Goal: Task Accomplishment & Management: Manage account settings

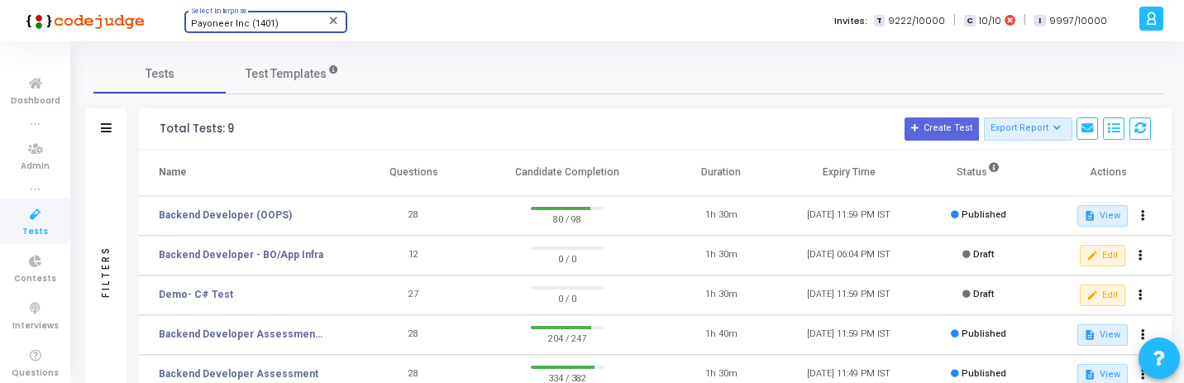
click at [236, 25] on span "Payoneer Inc (1401)" at bounding box center [235, 23] width 88 height 11
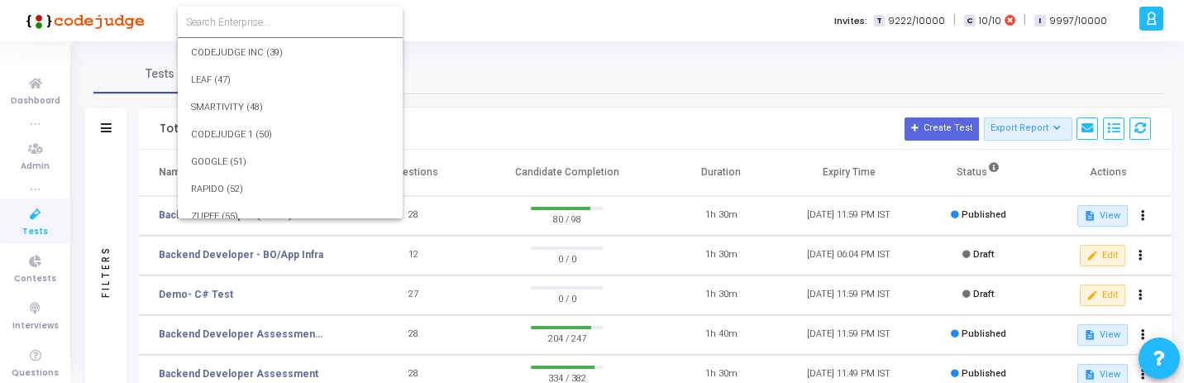
click at [248, 22] on input at bounding box center [290, 22] width 208 height 15
type input "1086"
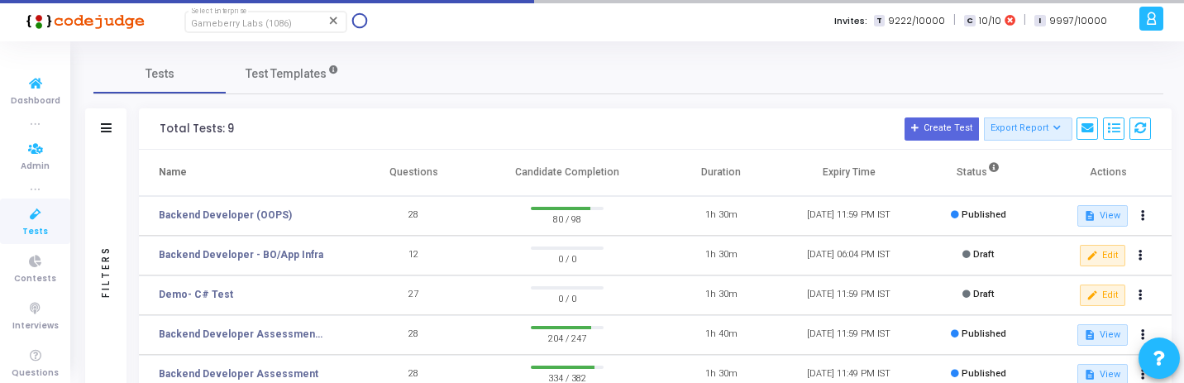
click at [33, 227] on span "Tests" at bounding box center [35, 232] width 26 height 14
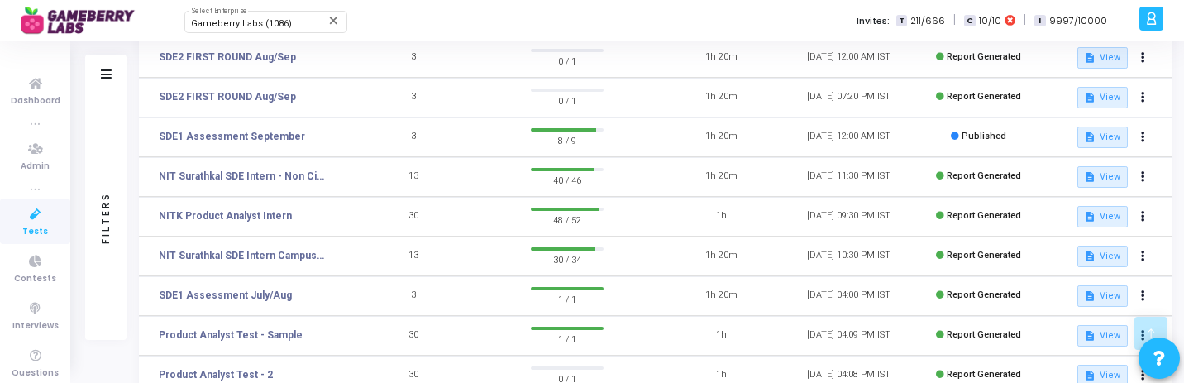
scroll to position [279, 0]
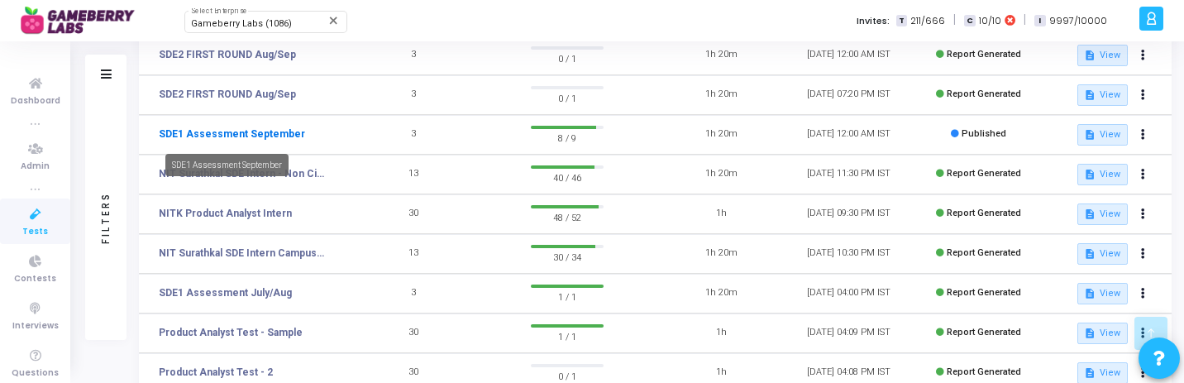
click at [249, 131] on link "SDE1 Assessment September" at bounding box center [232, 133] width 146 height 15
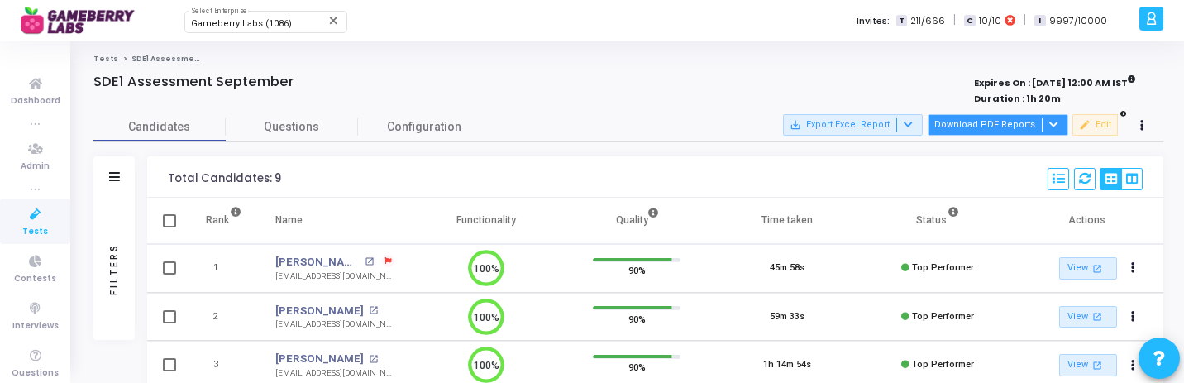
click at [1017, 126] on button "Download PDF Reports" at bounding box center [998, 124] width 141 height 21
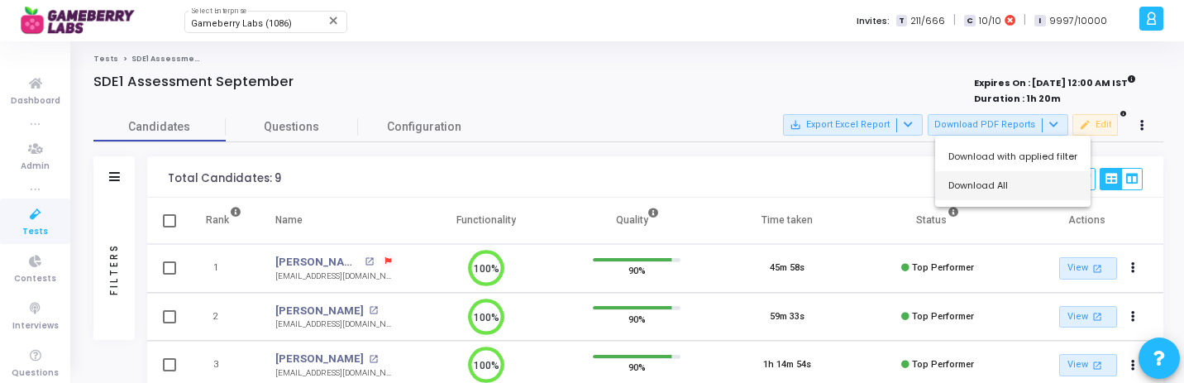
click at [1011, 192] on button "Download All" at bounding box center [1012, 185] width 155 height 29
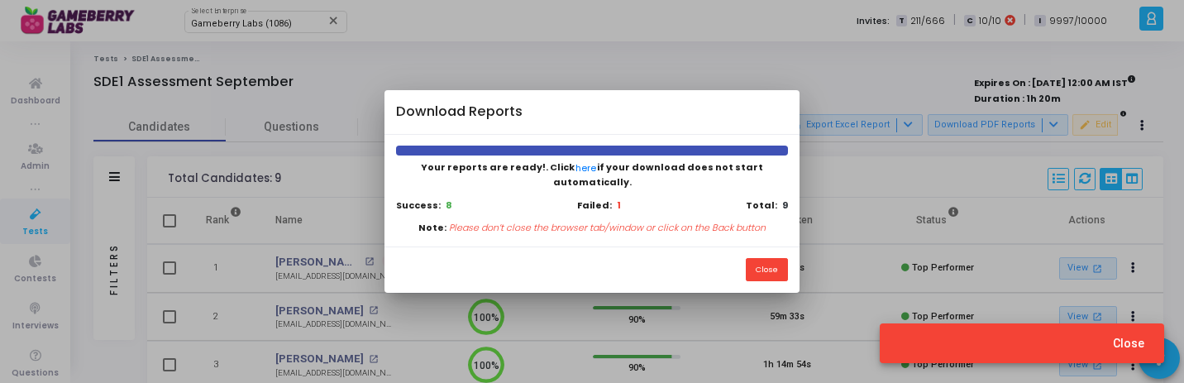
click at [630, 255] on div "Close" at bounding box center [591, 269] width 414 height 46
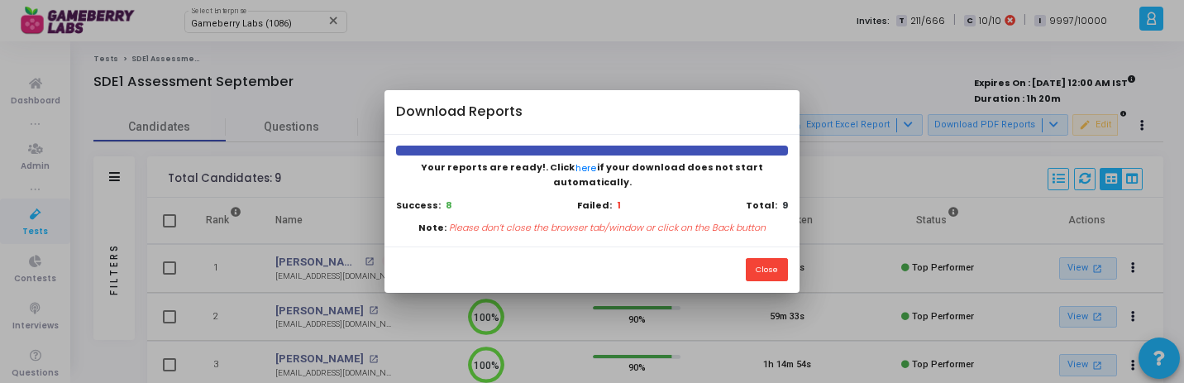
click at [576, 207] on div "Your reports are ready!. Click here if your download does not start automatical…" at bounding box center [591, 191] width 414 height 112
click at [764, 263] on button "Close" at bounding box center [767, 269] width 42 height 22
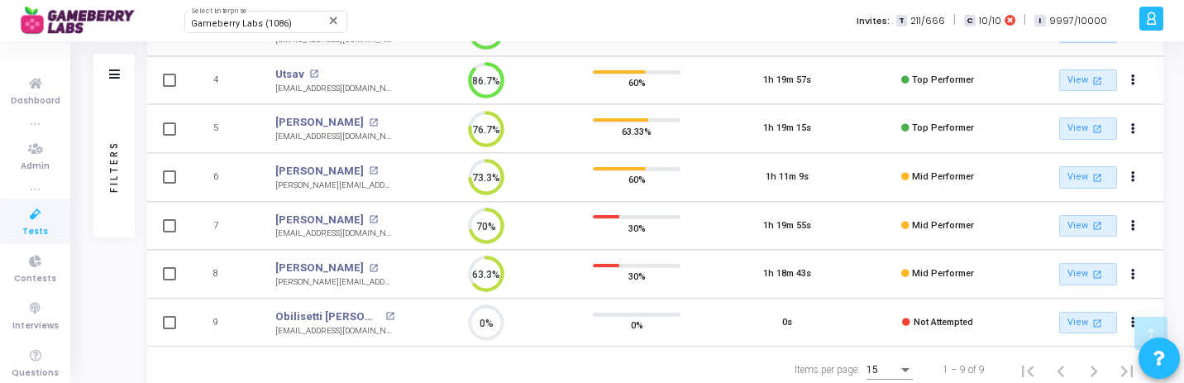
scroll to position [336, 0]
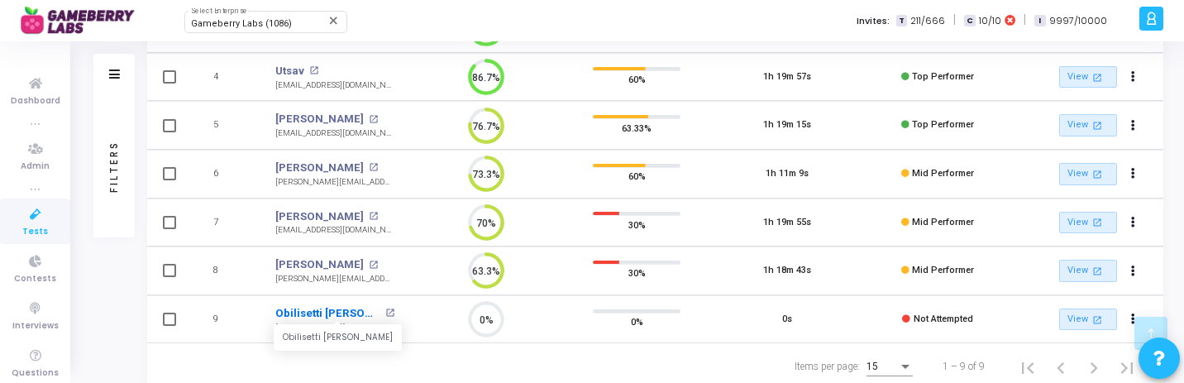
click at [326, 310] on link "Obilisetti Lohith" at bounding box center [328, 313] width 106 height 17
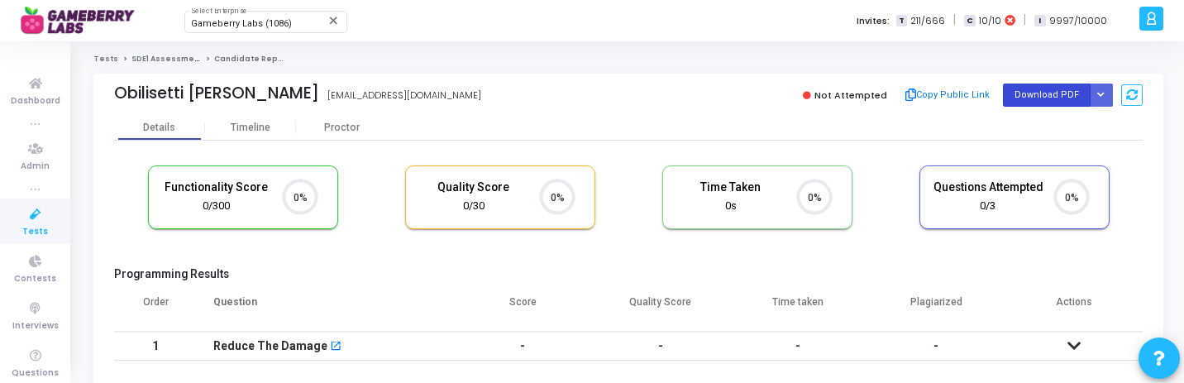
scroll to position [7, 7]
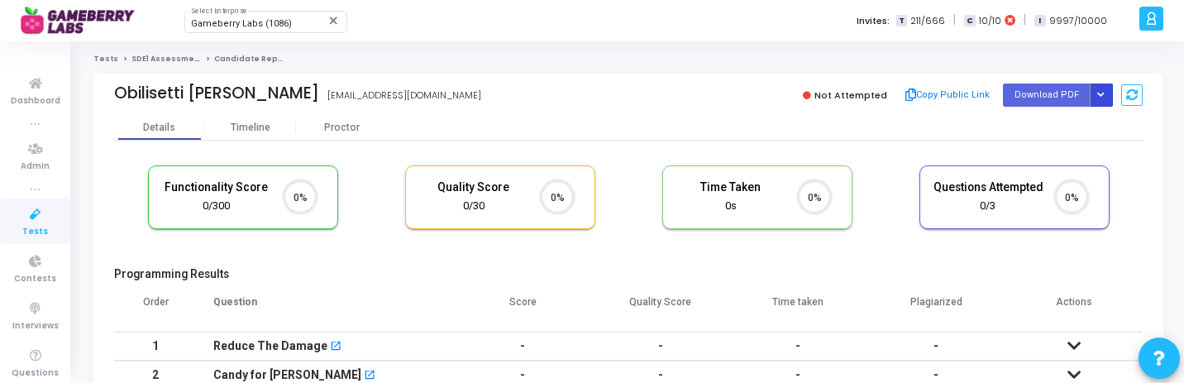
click at [1105, 96] on button "Button group with nested dropdown" at bounding box center [1101, 94] width 23 height 22
click at [1067, 115] on button "Regenerate PDF" at bounding box center [1048, 128] width 127 height 26
click at [273, 23] on span "Gameberry Labs (1086)" at bounding box center [241, 23] width 101 height 11
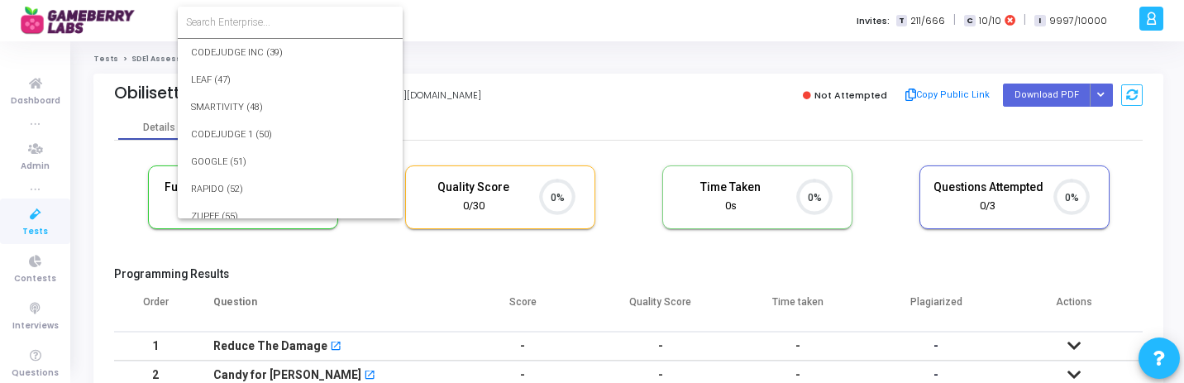
scroll to position [25530, 0]
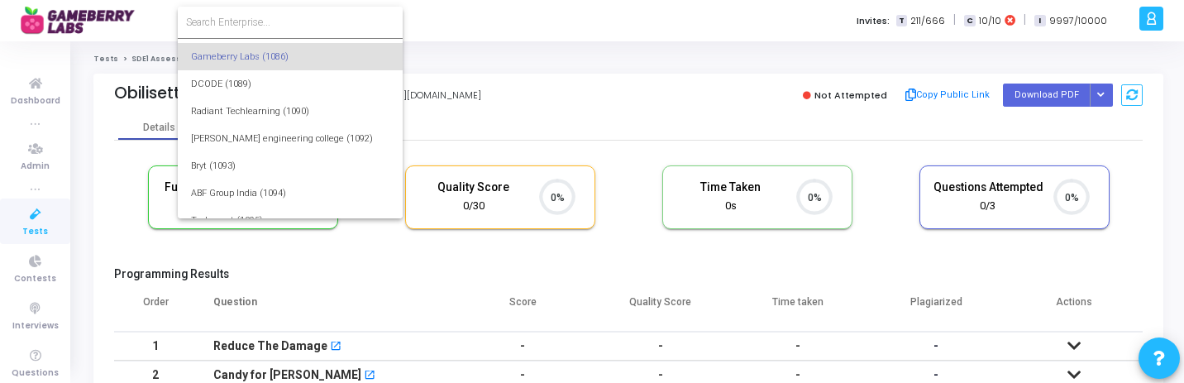
click at [274, 21] on input at bounding box center [290, 22] width 208 height 15
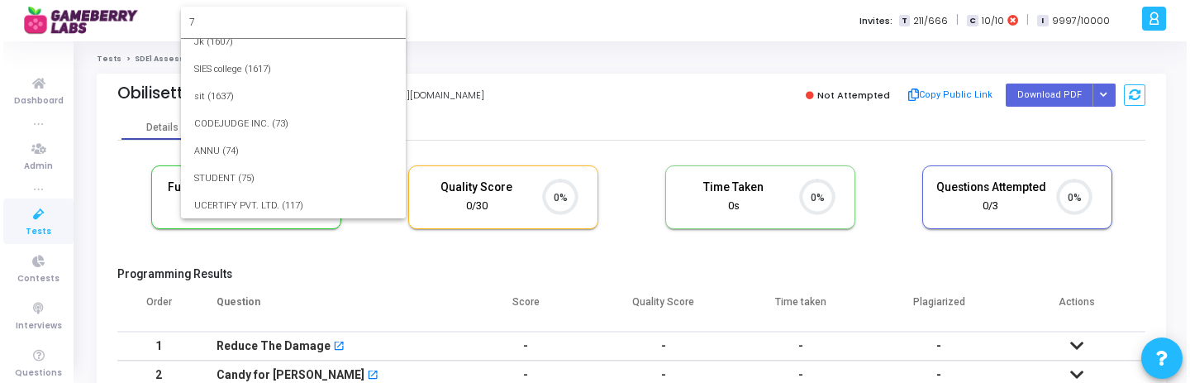
scroll to position [0, 0]
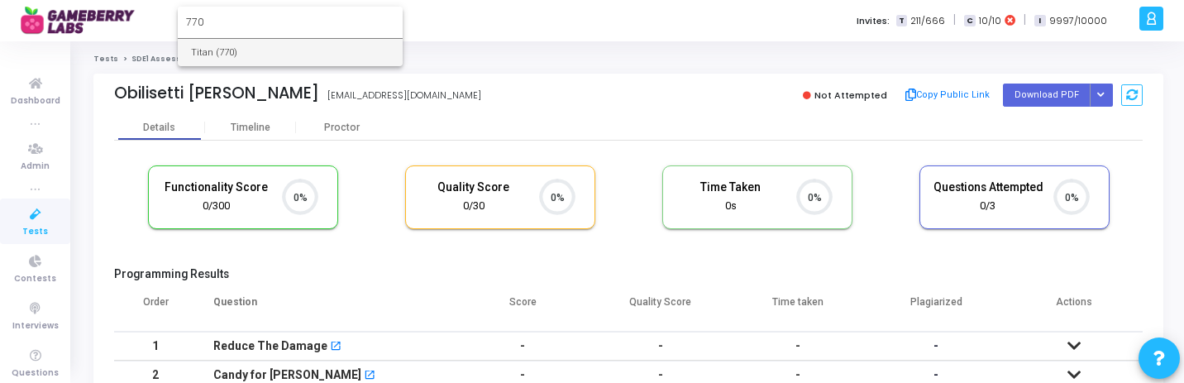
type input "770"
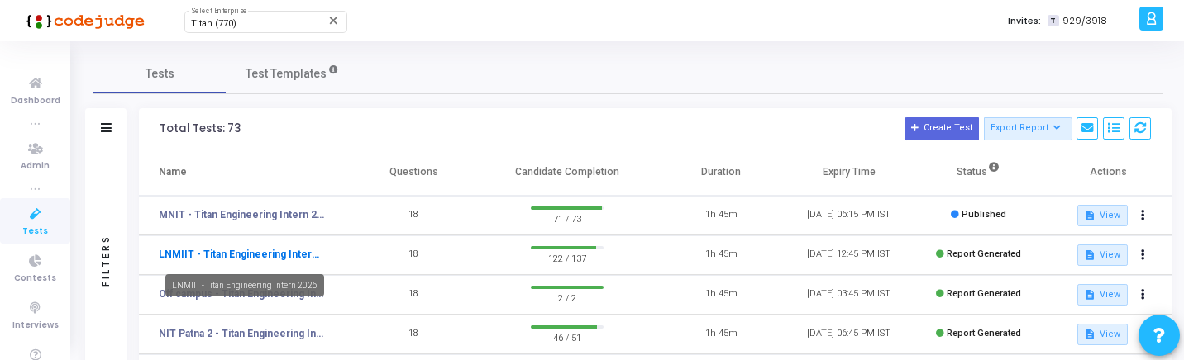
click at [270, 248] on link "LNMIIT - Titan Engineering Intern 2026" at bounding box center [241, 254] width 165 height 15
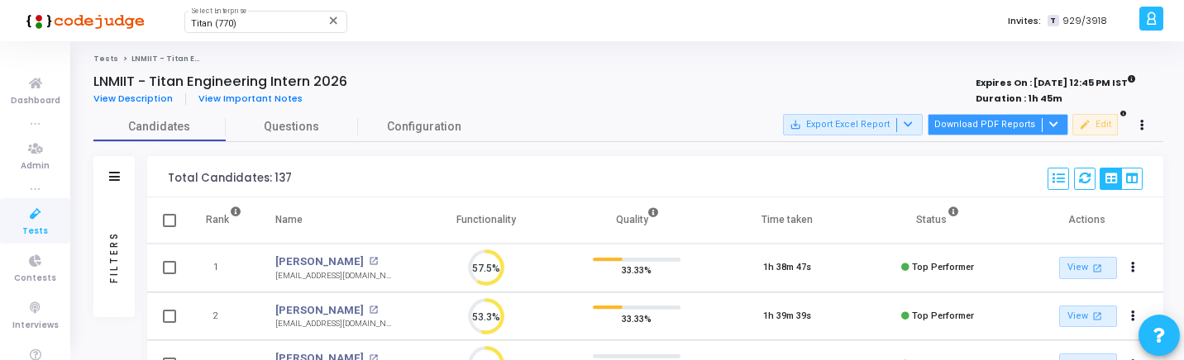
click at [1018, 128] on button "Download PDF Reports" at bounding box center [998, 124] width 141 height 21
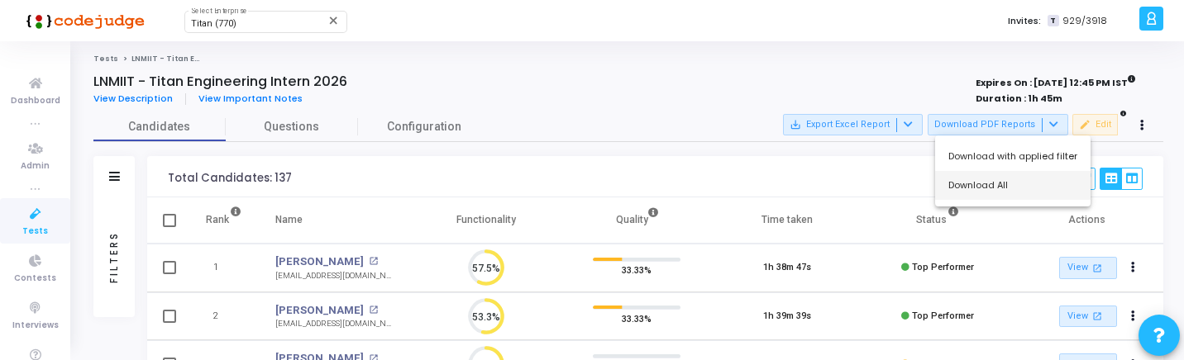
click at [989, 188] on button "Download All" at bounding box center [1012, 185] width 155 height 29
